Goal: Transaction & Acquisition: Purchase product/service

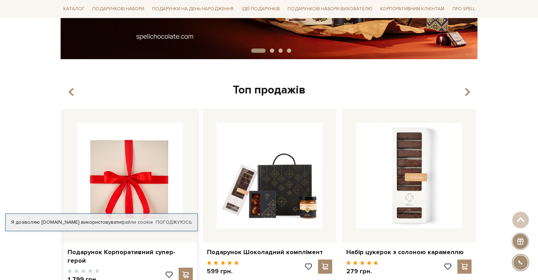
scroll to position [318, 0]
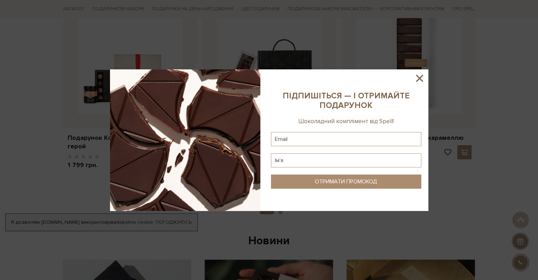
click at [418, 79] on icon at bounding box center [419, 78] width 7 height 7
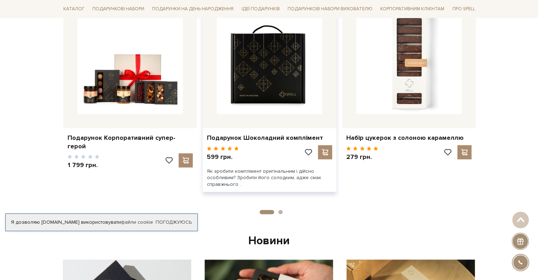
click at [268, 92] on img at bounding box center [269, 60] width 105 height 105
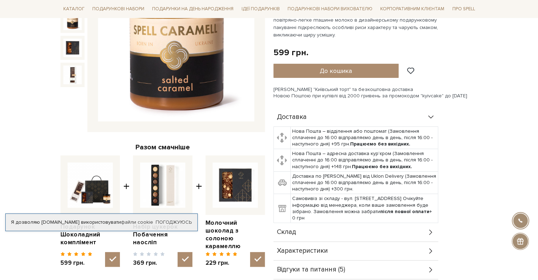
scroll to position [142, 0]
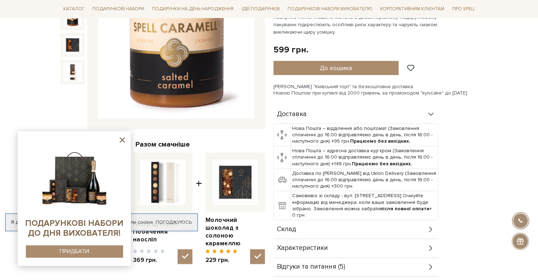
click at [163, 181] on img at bounding box center [162, 182] width 45 height 45
click at [178, 249] on input "checkbox" at bounding box center [185, 256] width 15 height 15
checkbox input "false"
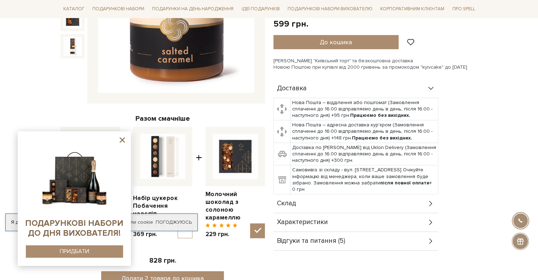
scroll to position [248, 0]
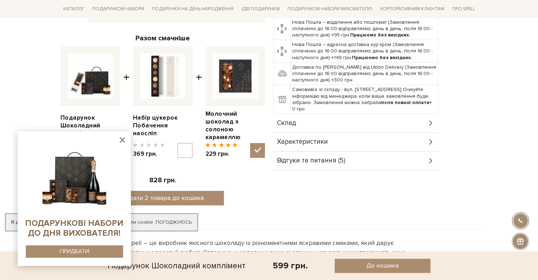
click at [123, 141] on icon at bounding box center [122, 139] width 5 height 5
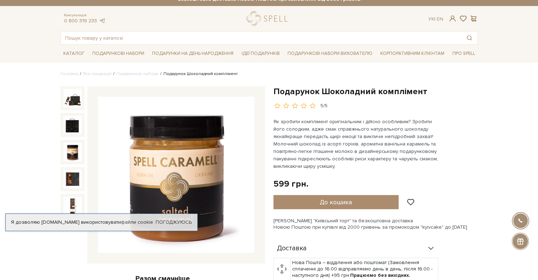
scroll to position [0, 0]
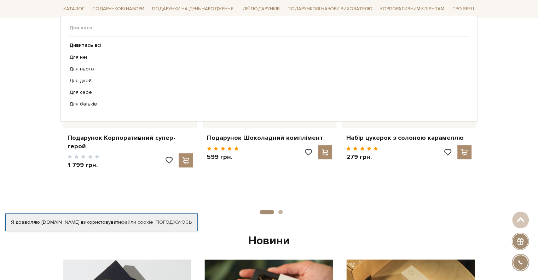
drag, startPoint x: 114, startPoint y: 35, endPoint x: 115, endPoint y: 30, distance: 4.8
